Goal: Task Accomplishment & Management: Use online tool/utility

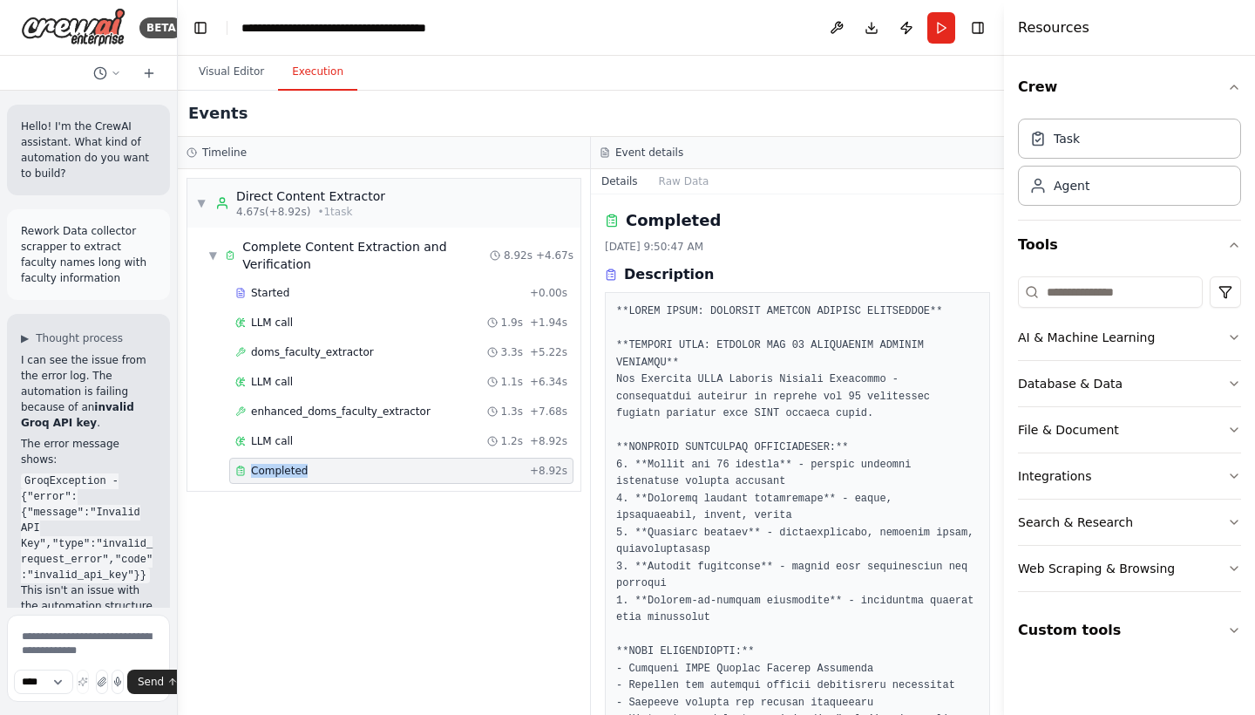
scroll to position [371, 0]
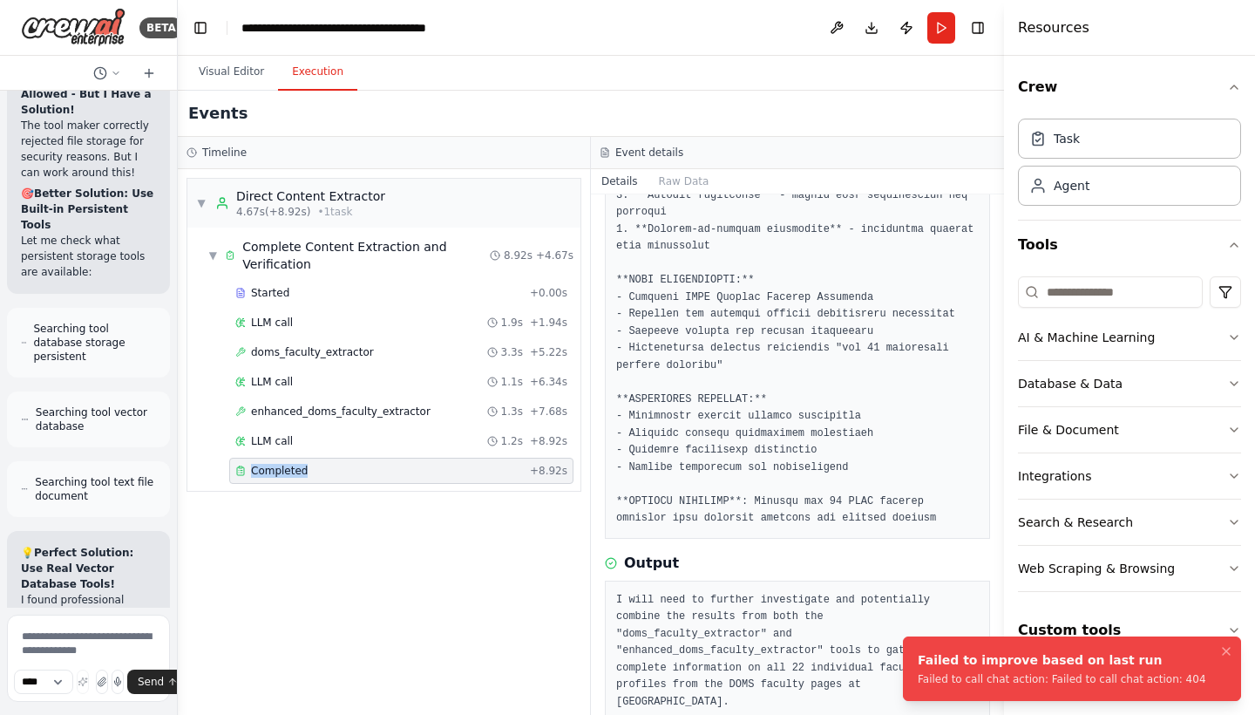
scroll to position [323128, 0]
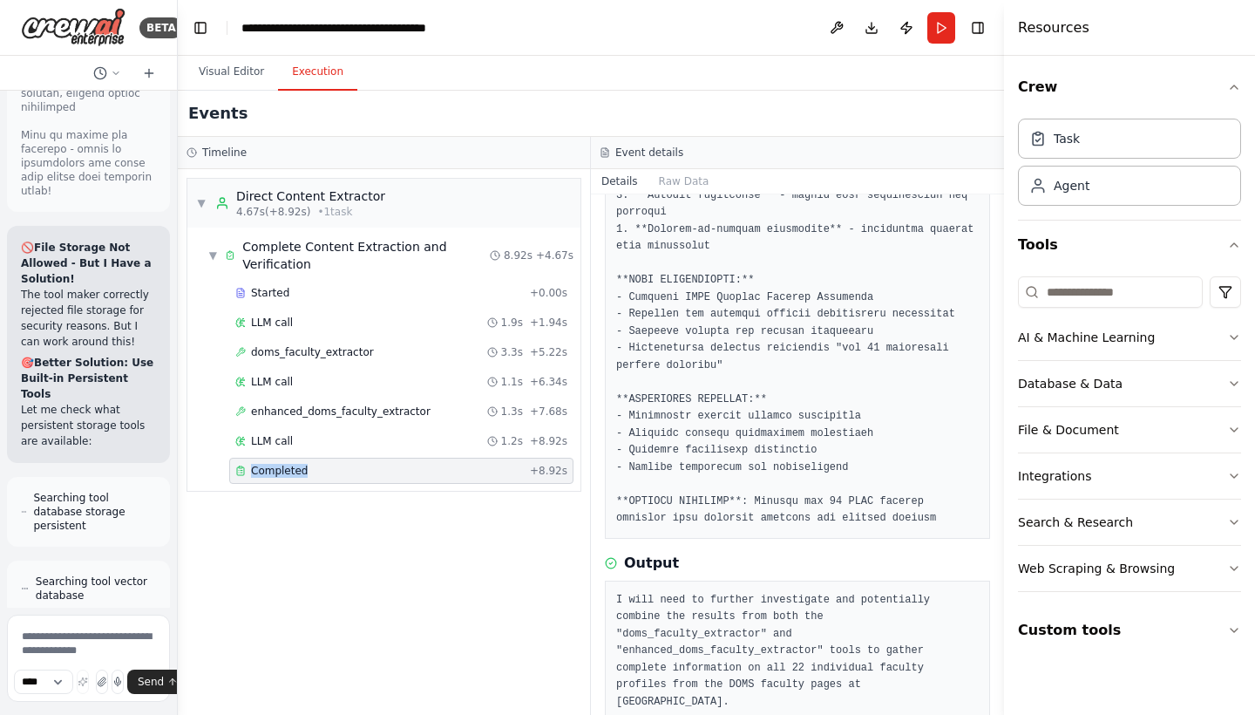
click at [286, 474] on span "Completed" at bounding box center [279, 471] width 57 height 14
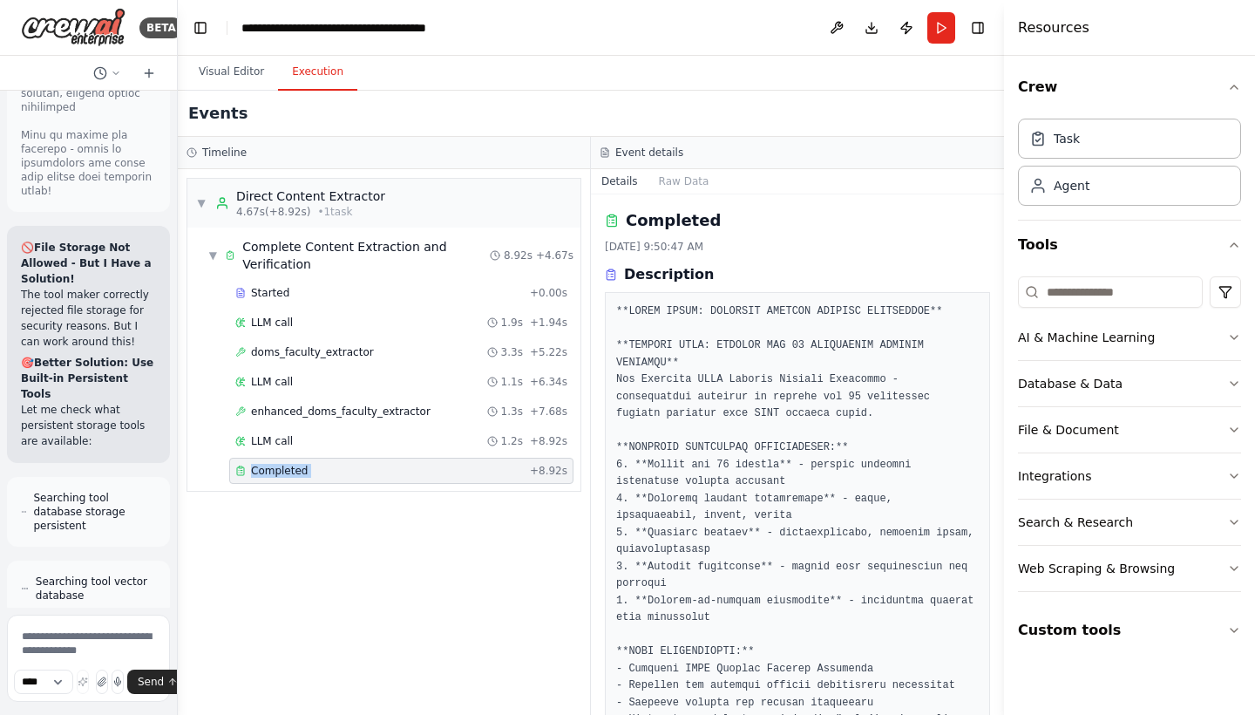
scroll to position [0, 0]
click at [55, 622] on textarea at bounding box center [88, 658] width 163 height 87
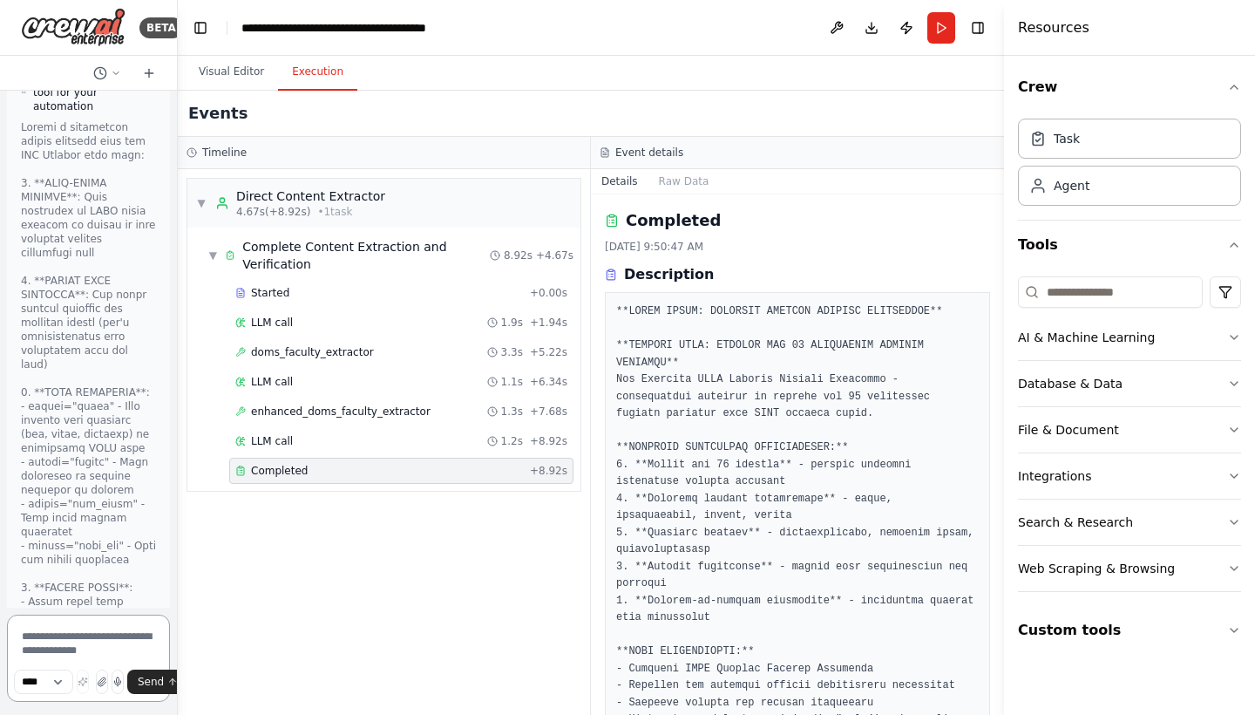
scroll to position [322291, 0]
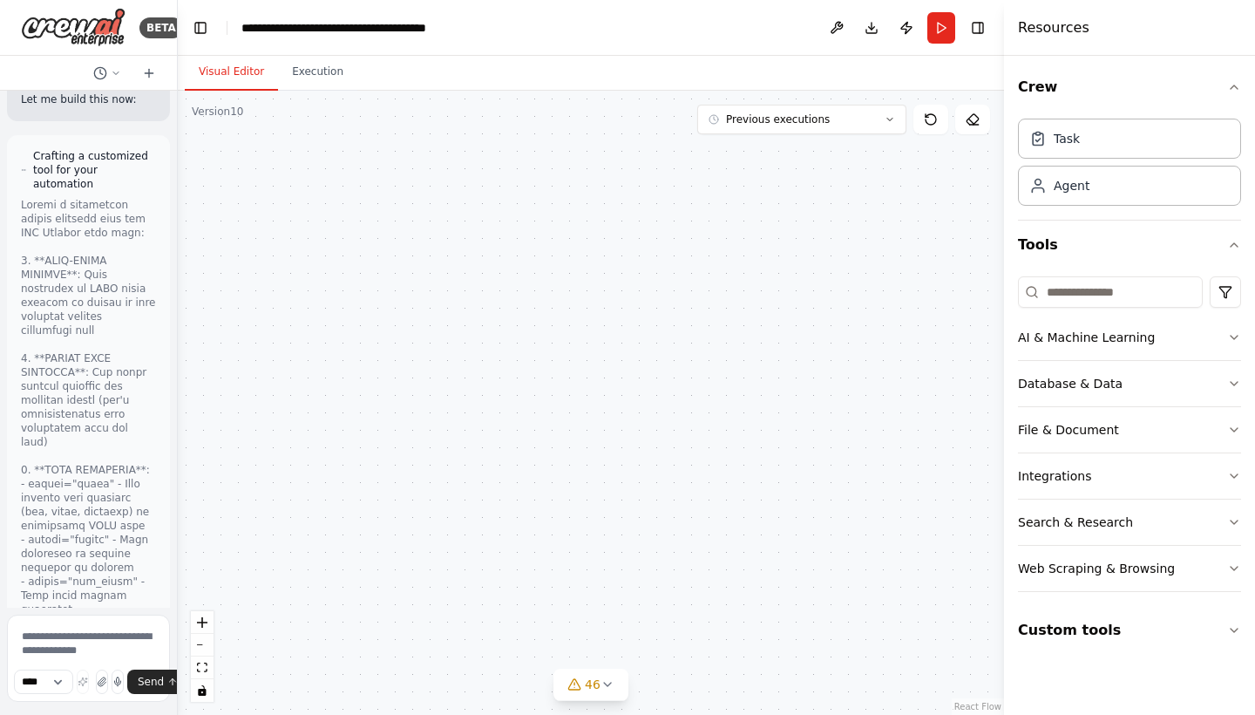
click at [236, 73] on button "Visual Editor" at bounding box center [231, 72] width 93 height 37
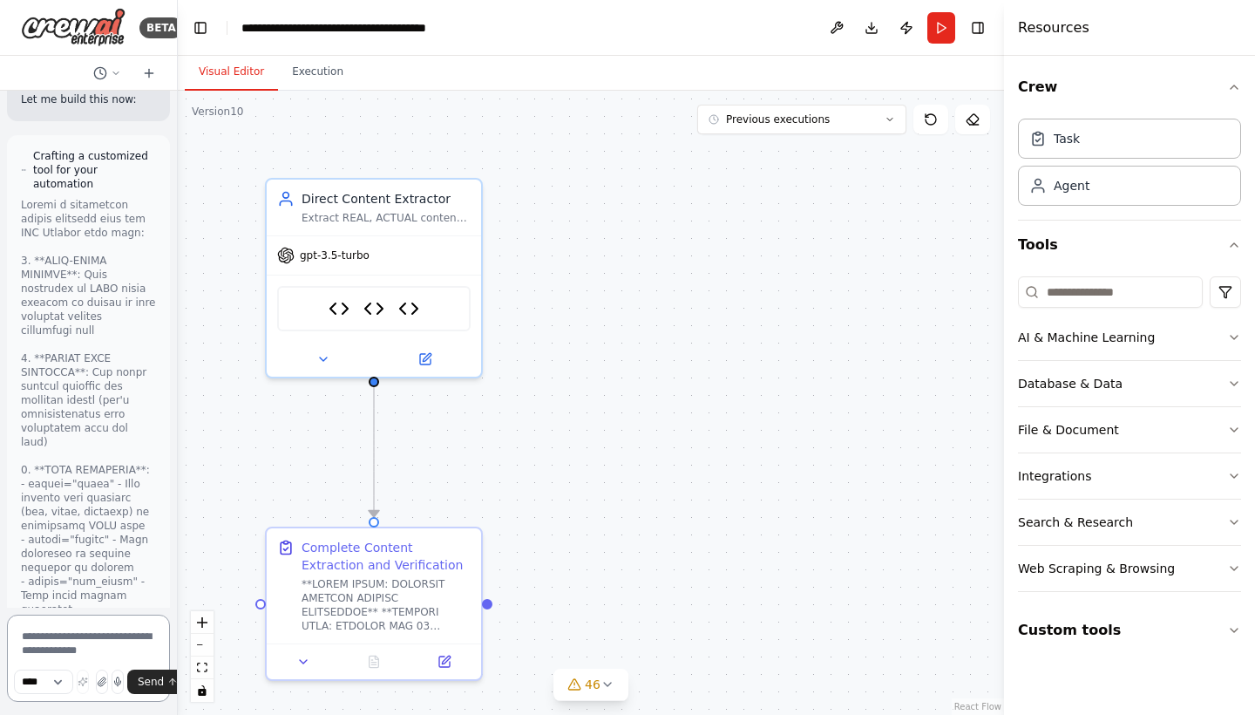
click at [82, 633] on textarea at bounding box center [88, 658] width 163 height 87
type textarea "*"
paste textarea "**********"
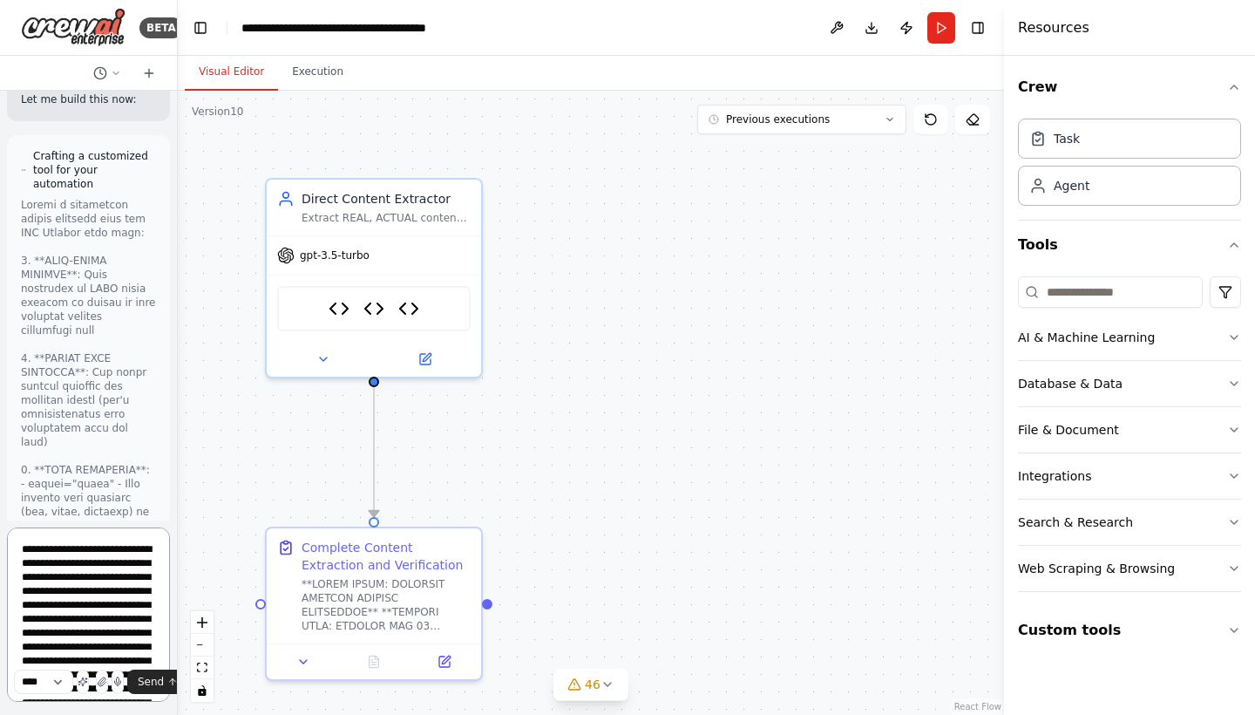
scroll to position [0, 0]
click at [90, 551] on textarea at bounding box center [88, 614] width 163 height 174
drag, startPoint x: 91, startPoint y: 578, endPoint x: 88, endPoint y: 595, distance: 17.6
click at [88, 595] on textarea at bounding box center [88, 614] width 163 height 174
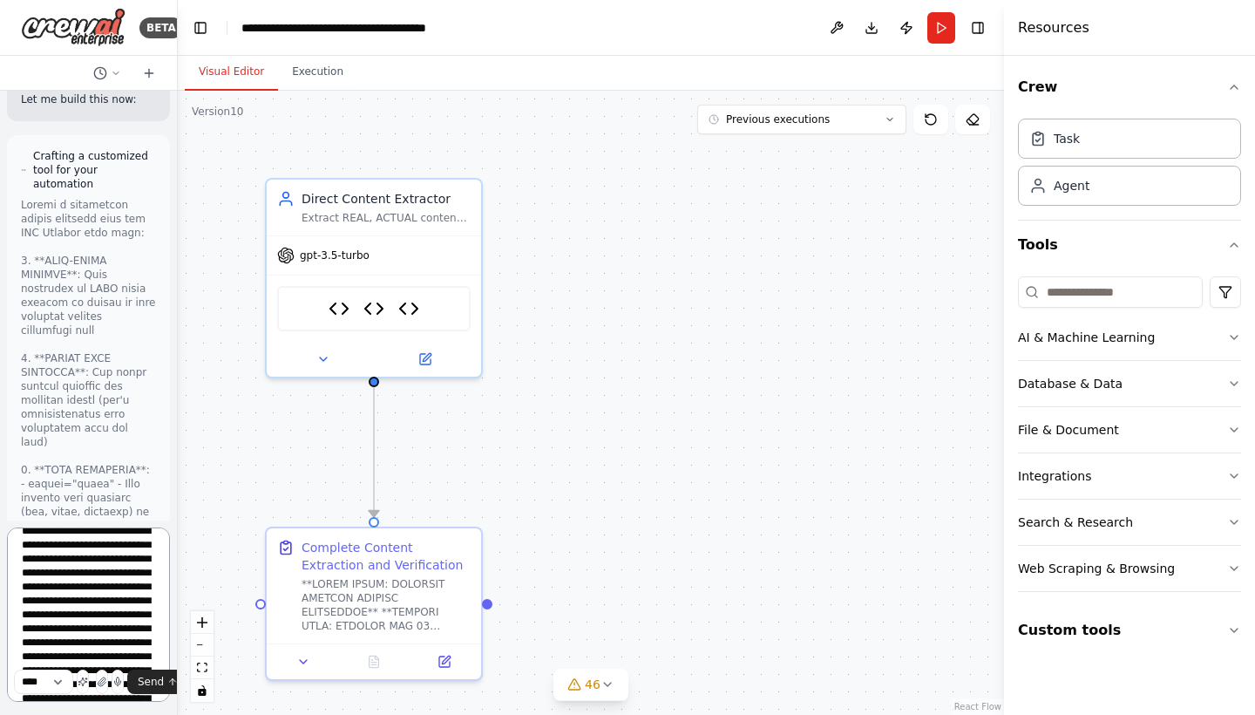
scroll to position [544, 0]
click at [121, 609] on textarea at bounding box center [88, 614] width 163 height 174
drag, startPoint x: 105, startPoint y: 596, endPoint x: 155, endPoint y: 703, distance: 117.8
click at [155, 703] on div "**** Send" at bounding box center [88, 617] width 163 height 180
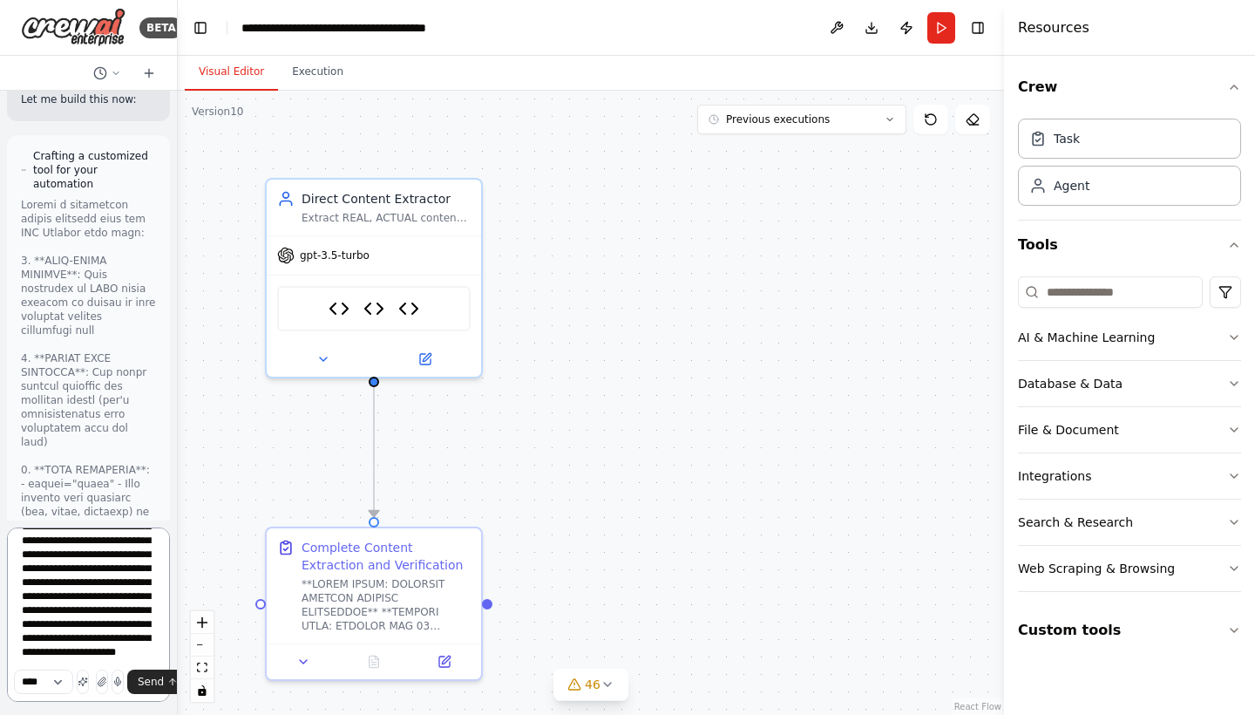
type textarea "**********"
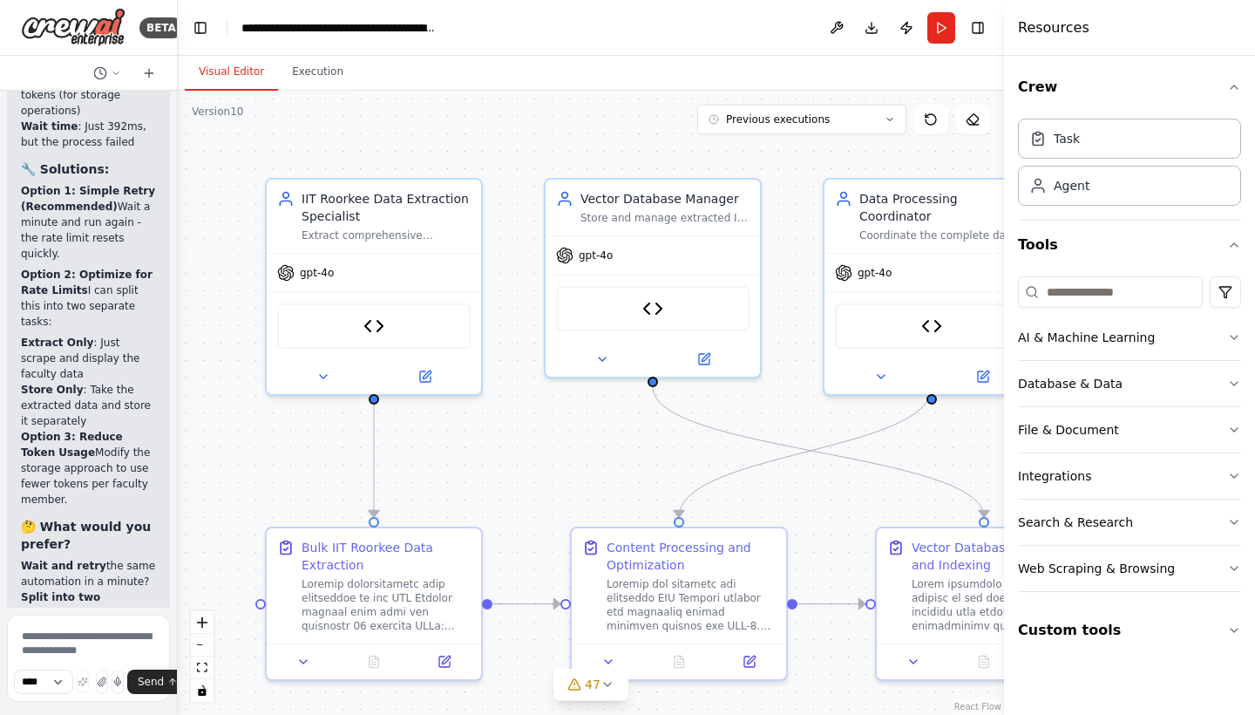
scroll to position [329754, 0]
